Goal: Check status: Check status

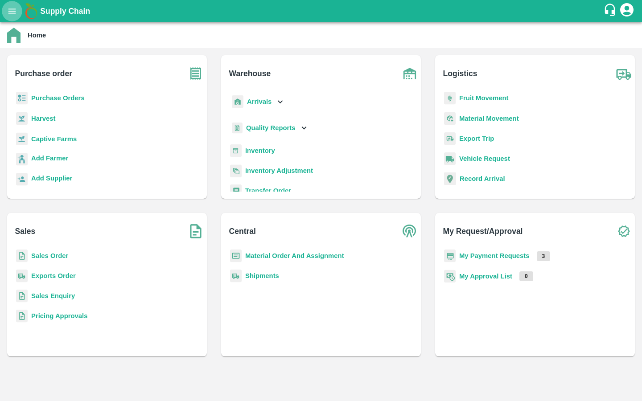
click at [10, 11] on icon "open drawer" at bounding box center [12, 10] width 8 height 5
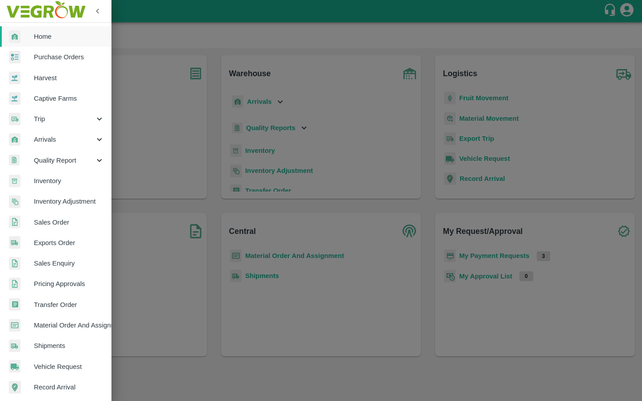
scroll to position [107, 0]
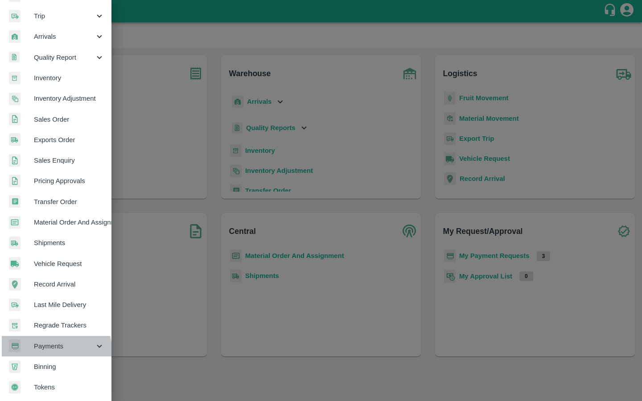
click at [49, 347] on span "Payments" at bounding box center [64, 346] width 61 height 10
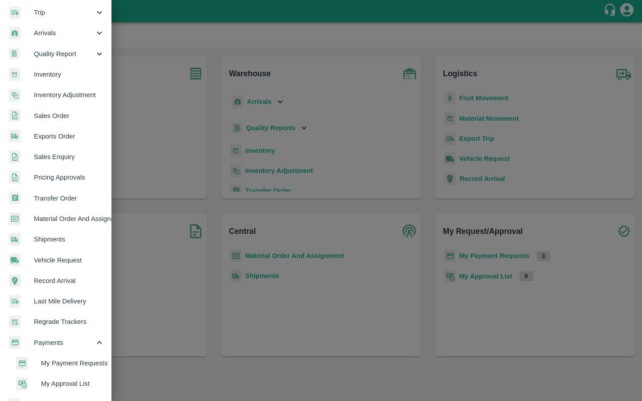
click at [45, 358] on span "My Payment Requests" at bounding box center [72, 363] width 63 height 10
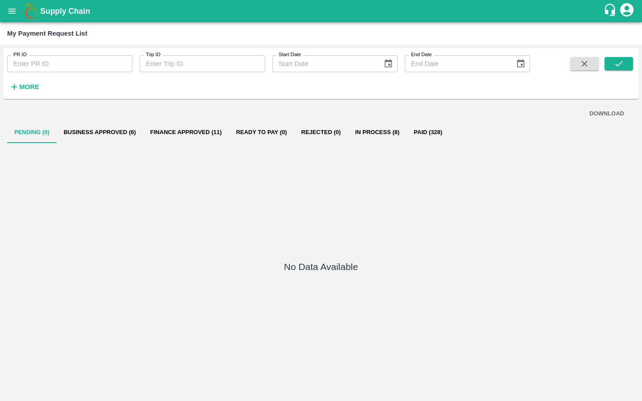
click at [76, 66] on input "PR ID" at bounding box center [69, 63] width 125 height 17
paste input "262972"
type input "262972"
click at [625, 64] on button "submit" at bounding box center [618, 63] width 29 height 13
click at [4, 3] on div "Supply Chain" at bounding box center [321, 11] width 642 height 22
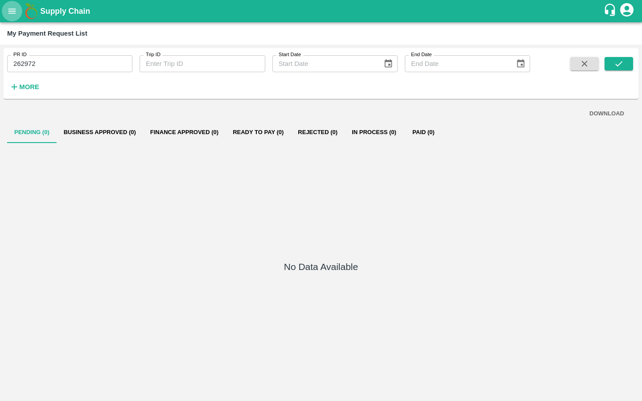
click at [5, 4] on button "open drawer" at bounding box center [12, 11] width 21 height 21
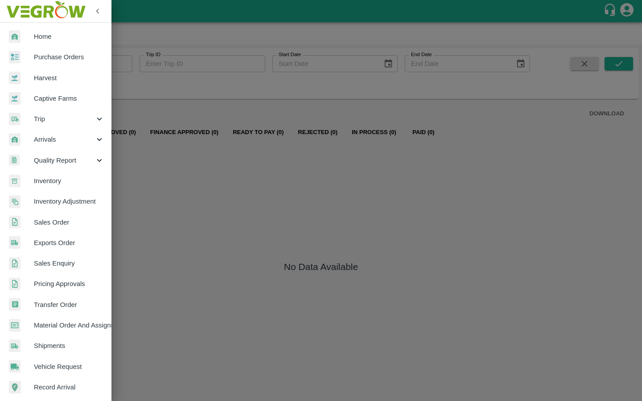
click at [42, 96] on span "Captive Farms" at bounding box center [69, 99] width 70 height 10
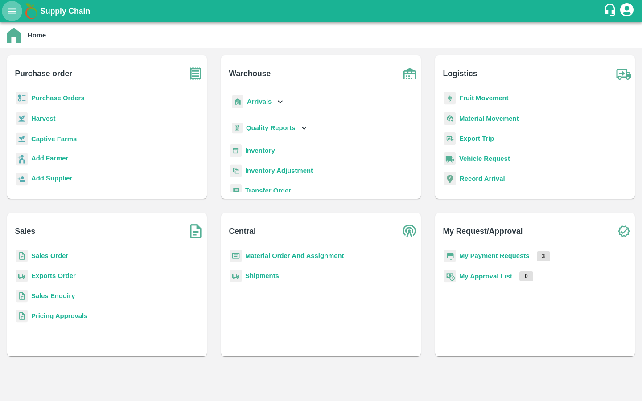
click at [10, 9] on icon "open drawer" at bounding box center [12, 11] width 10 height 10
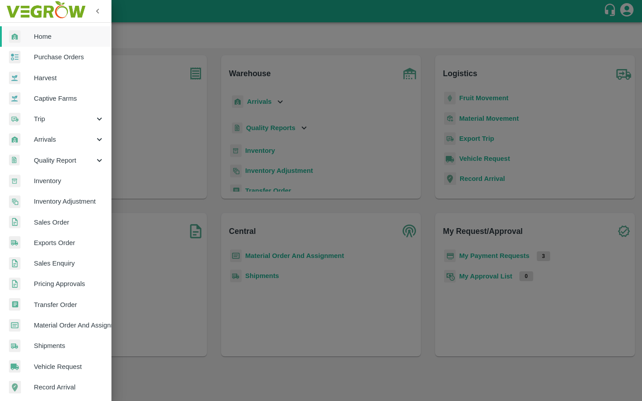
scroll to position [107, 0]
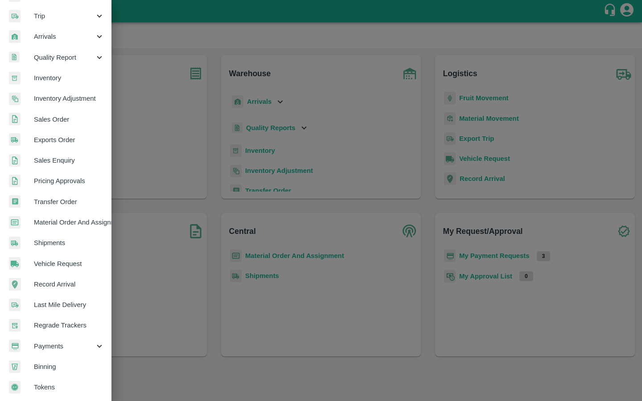
click at [59, 342] on span "Payments" at bounding box center [64, 346] width 61 height 10
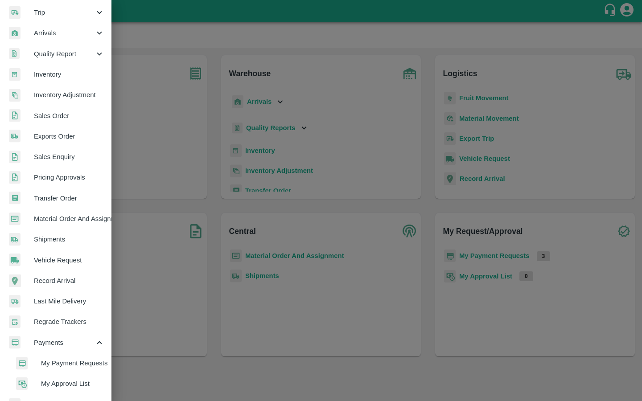
click at [51, 358] on span "My Payment Requests" at bounding box center [72, 363] width 63 height 10
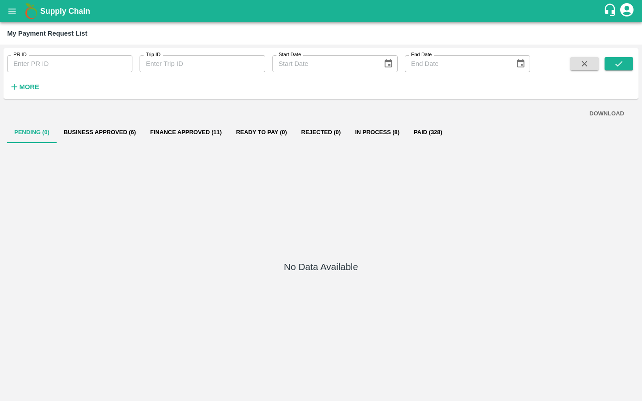
click at [103, 120] on div "DOWNLOAD" at bounding box center [320, 114] width 613 height 16
click at [91, 136] on button "Business Approved (6)" at bounding box center [100, 132] width 86 height 21
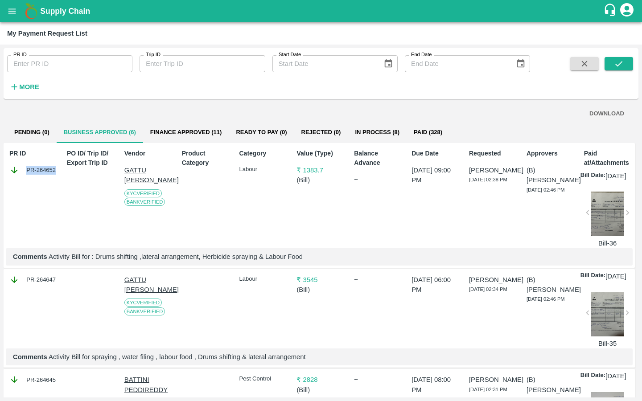
drag, startPoint x: 60, startPoint y: 168, endPoint x: 54, endPoint y: 169, distance: 5.9
click at [54, 169] on div "PR ID PR-264652 PO ID/ Trip ID/ Export Trip ID Vendor GATTU [PERSON_NAME] [GEOG…" at bounding box center [319, 205] width 631 height 125
copy div "PR-264652"
drag, startPoint x: 26, startPoint y: 291, endPoint x: 60, endPoint y: 291, distance: 33.9
click at [60, 291] on div "PR-264647 GATTU [PERSON_NAME] KYC Verified Bank Verified Labour ₹ 3545 ( Bill )…" at bounding box center [319, 318] width 631 height 99
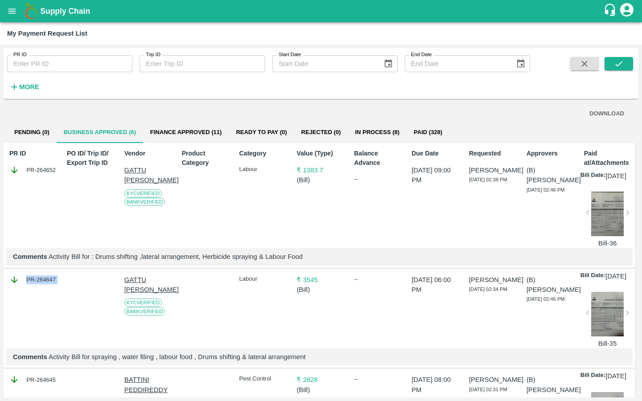
copy div "PR-264647"
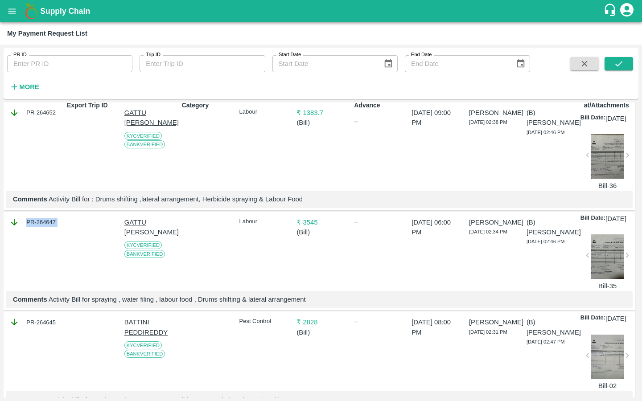
scroll to position [84, 0]
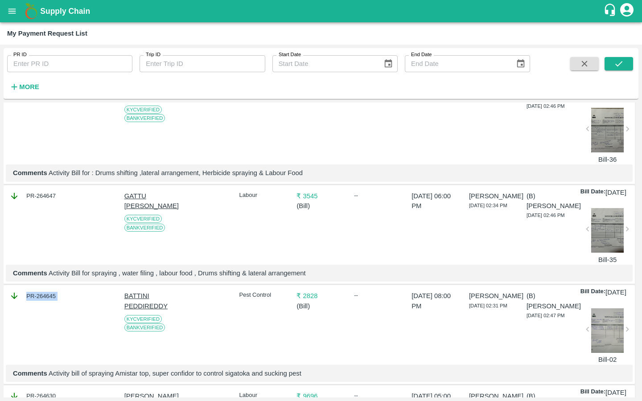
drag, startPoint x: 27, startPoint y: 319, endPoint x: 67, endPoint y: 319, distance: 40.1
click at [67, 319] on div "PR-264645 BATTINI PEDDIREDDY KYC Verified Bank Verified Pest Control ₹ 2828 ( B…" at bounding box center [319, 334] width 631 height 99
copy div "PR-264645"
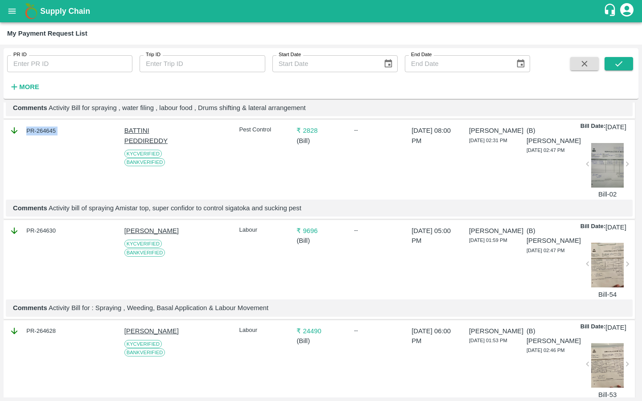
scroll to position [259, 0]
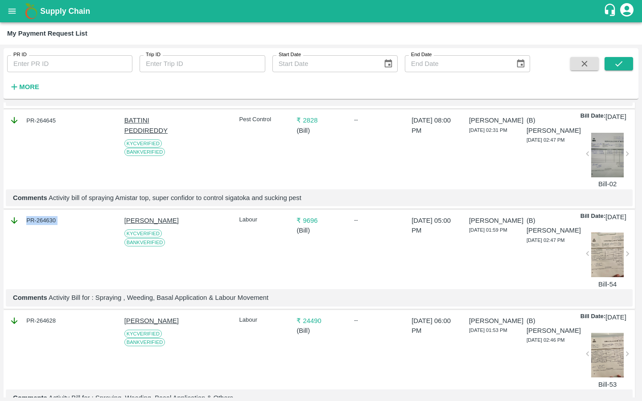
drag, startPoint x: 26, startPoint y: 256, endPoint x: 71, endPoint y: 256, distance: 44.6
click at [71, 256] on div "PR-264630 [PERSON_NAME] KYC Verified Bank Verified Labour ₹ 9696 ( Bill ) -- [D…" at bounding box center [319, 259] width 631 height 99
copy div "PR-264630"
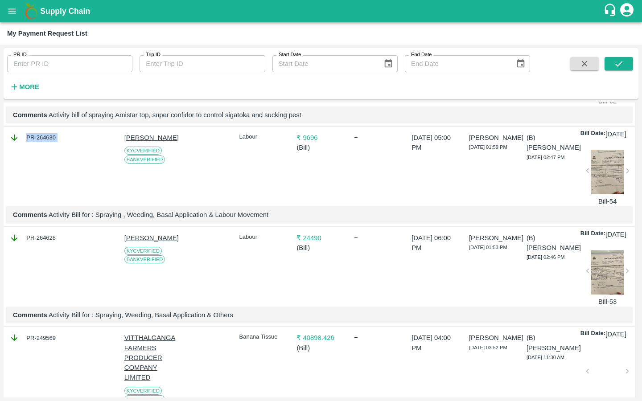
scroll to position [376, 0]
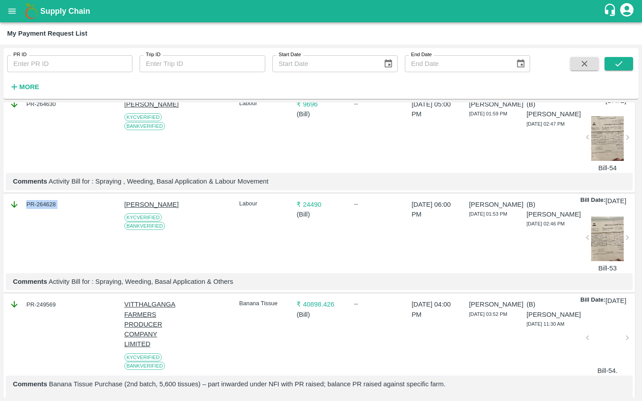
drag, startPoint x: 27, startPoint y: 250, endPoint x: 69, endPoint y: 250, distance: 42.3
click at [69, 250] on div "PR-264628 [PERSON_NAME] KYC Verified Bank Verified Labour ₹ 24490 ( Bill ) -- […" at bounding box center [319, 243] width 631 height 99
copy div "PR-264628"
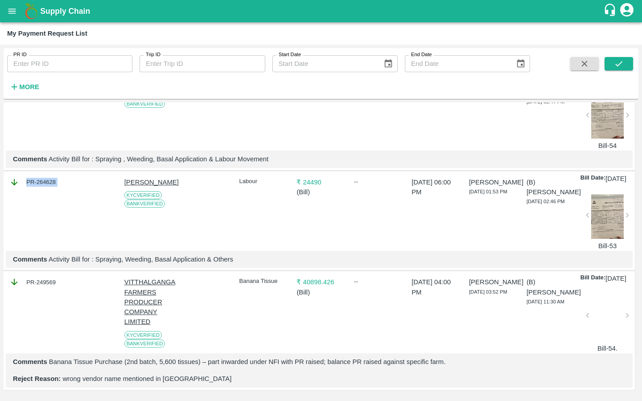
scroll to position [469, 0]
drag, startPoint x: 27, startPoint y: 267, endPoint x: 65, endPoint y: 267, distance: 37.9
click at [65, 271] on div "PR-249569 VITTHALGANGA FARMERS PRODUCER COMPANY LIMITED KYC Verified Bank Verif…" at bounding box center [319, 330] width 631 height 118
copy div "PR-249569"
